Goal: Book appointment/travel/reservation

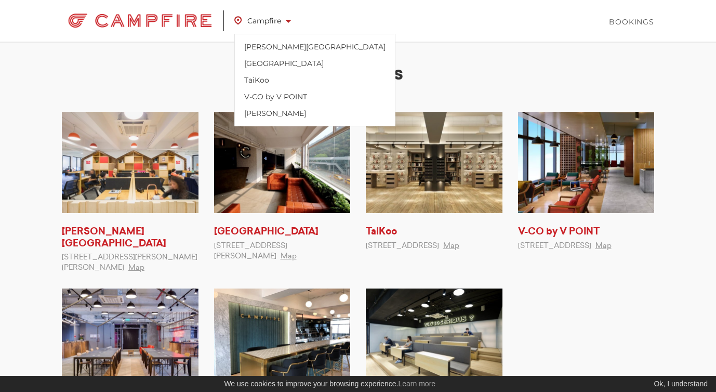
click at [284, 21] on span "Campfire" at bounding box center [262, 21] width 57 height 14
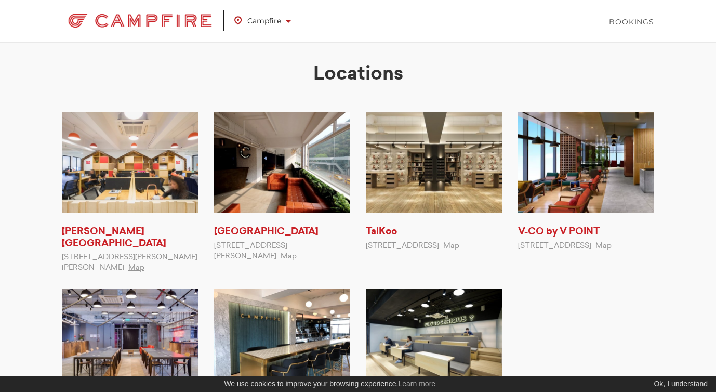
click at [176, 19] on img at bounding box center [140, 20] width 156 height 21
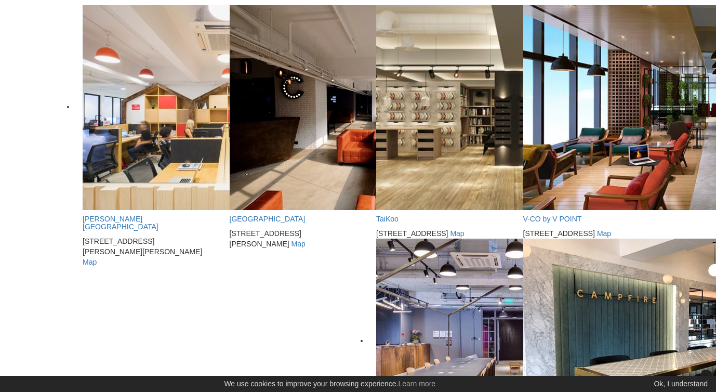
scroll to position [41, 0]
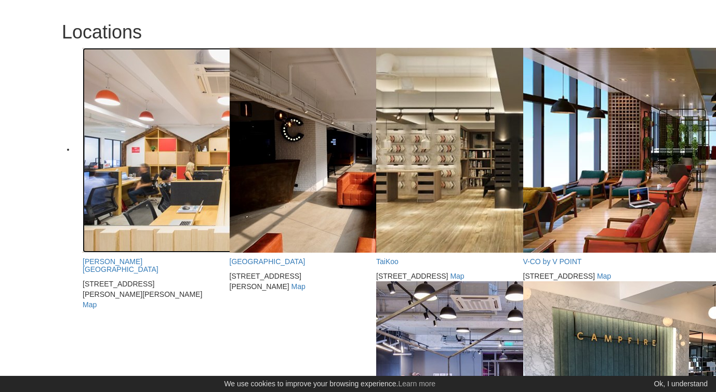
click at [169, 139] on img at bounding box center [220, 150] width 275 height 205
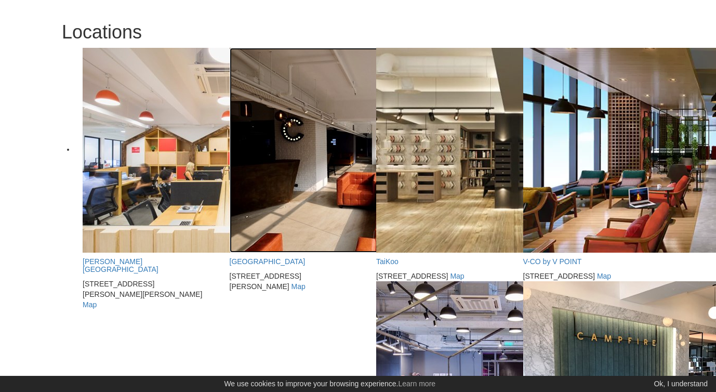
click at [325, 134] on img at bounding box center [367, 150] width 275 height 205
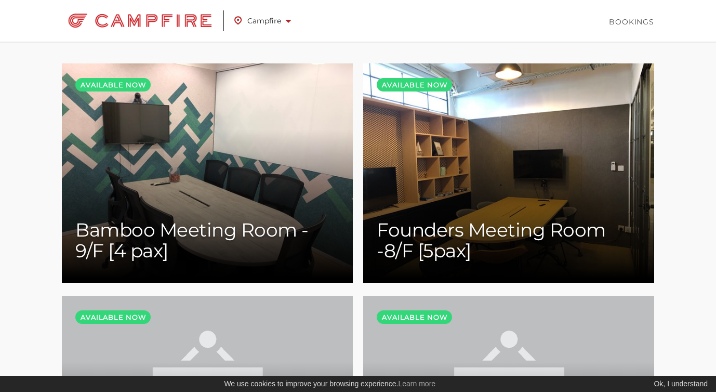
scroll to position [45, 0]
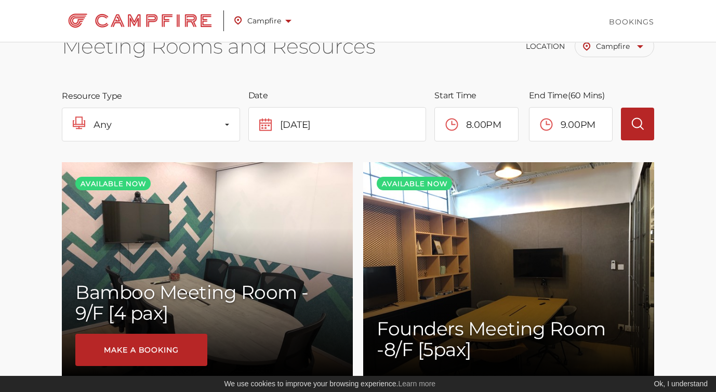
click at [267, 222] on div "Available now [GEOGRAPHIC_DATA] - 9/F [4 pax] Make a booking" at bounding box center [207, 271] width 291 height 219
type input "7.30PM"
type input "8.30PM"
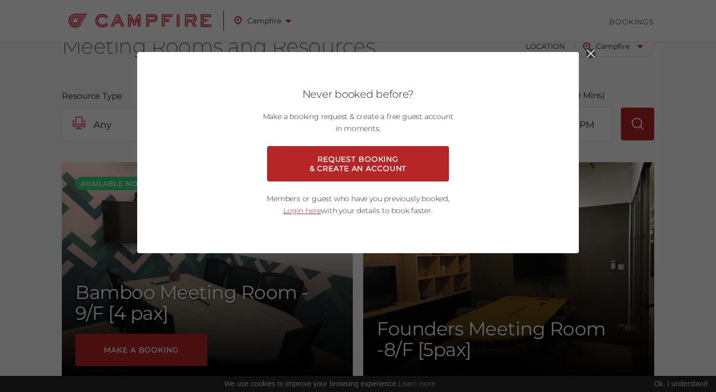
scroll to position [645, 0]
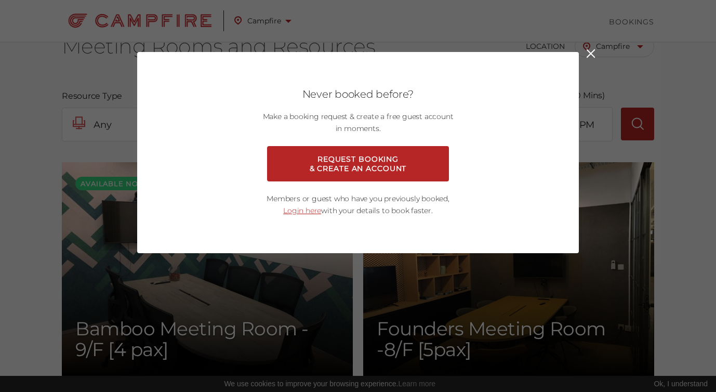
click at [591, 49] on icon "Close" at bounding box center [590, 53] width 9 height 9
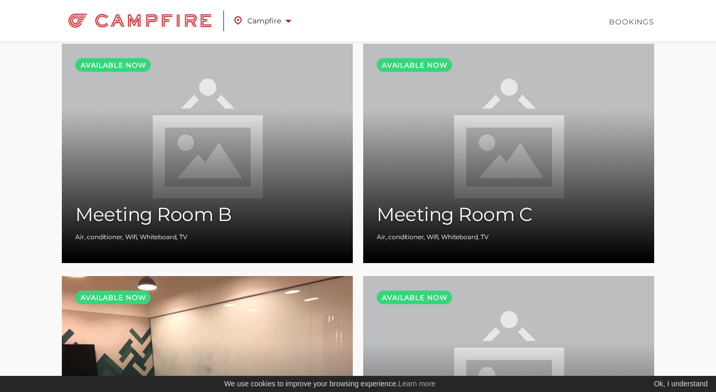
scroll to position [996, 0]
